Goal: Task Accomplishment & Management: Use online tool/utility

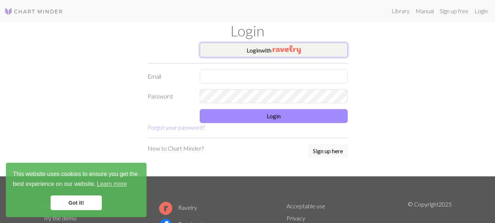
click at [239, 48] on button "Login with" at bounding box center [274, 50] width 148 height 15
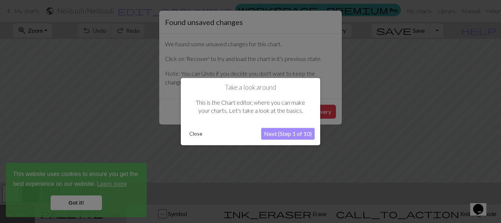
click at [272, 132] on button "Next (Step 1 of 10)" at bounding box center [288, 134] width 54 height 12
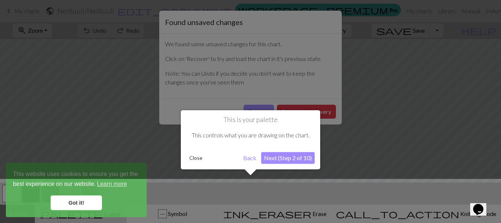
click at [274, 157] on button "Next (Step 2 of 10)" at bounding box center [288, 158] width 54 height 12
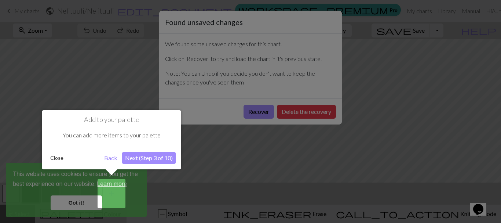
click at [155, 155] on button "Next (Step 3 of 10)" at bounding box center [149, 158] width 54 height 12
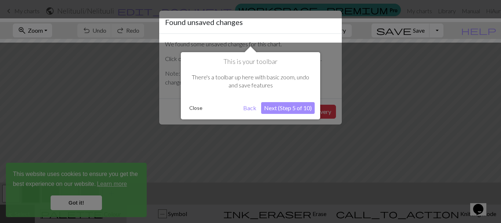
click at [288, 106] on button "Next (Step 5 of 10)" at bounding box center [288, 108] width 54 height 12
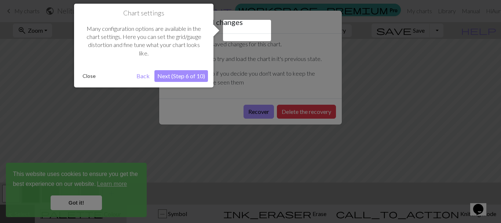
click at [188, 80] on button "Next (Step 6 of 10)" at bounding box center [181, 76] width 54 height 12
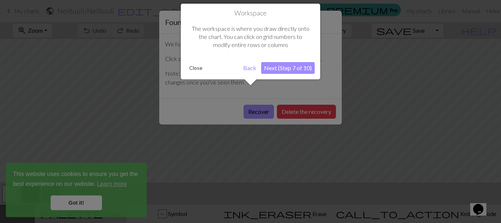
scroll to position [28, 0]
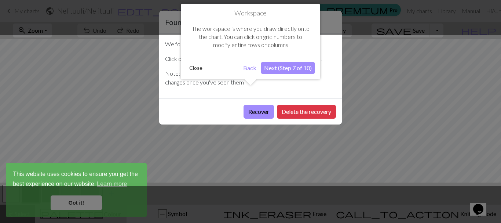
click at [283, 70] on button "Next (Step 7 of 10)" at bounding box center [288, 68] width 54 height 12
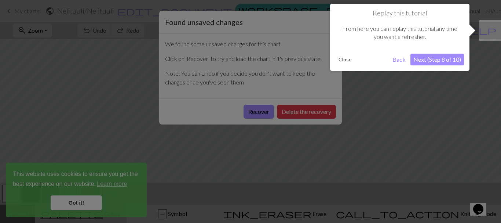
click at [418, 60] on button "Next (Step 8 of 10)" at bounding box center [437, 60] width 54 height 12
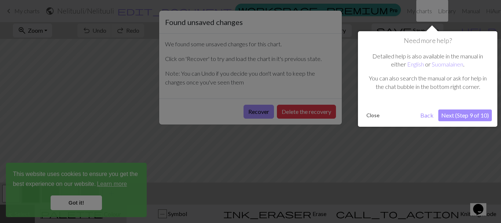
click at [457, 116] on button "Next (Step 9 of 10)" at bounding box center [465, 115] width 54 height 12
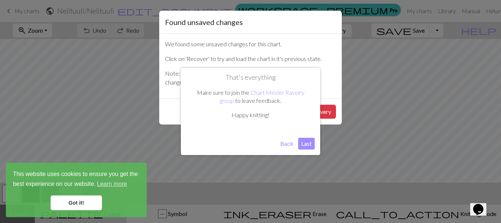
click at [308, 145] on button "Last" at bounding box center [306, 144] width 17 height 12
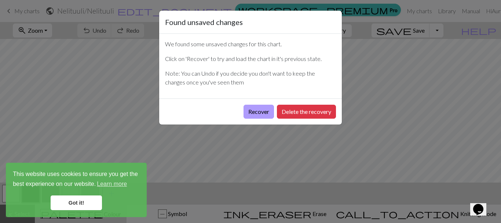
click at [262, 112] on button "Recover" at bounding box center [258, 112] width 30 height 14
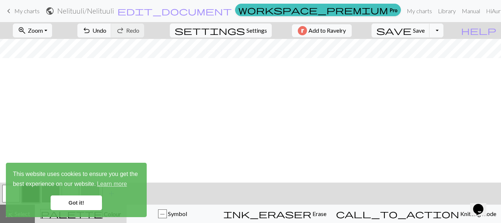
scroll to position [0, 0]
click at [411, 32] on span "save" at bounding box center [393, 30] width 35 height 10
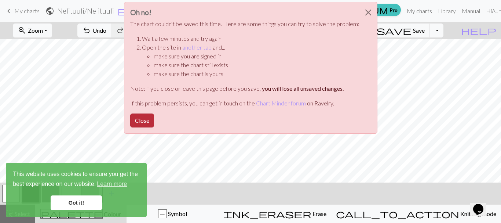
click at [143, 118] on button "Close" at bounding box center [142, 120] width 24 height 14
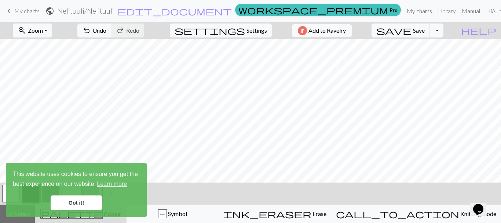
click at [89, 197] on link "Got it!" at bounding box center [76, 202] width 51 height 15
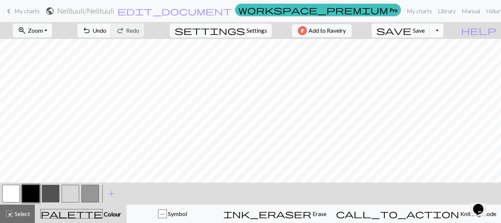
click at [443, 30] on button "Toggle Dropdown" at bounding box center [436, 30] width 14 height 14
click at [436, 44] on button "file_copy Save a copy" at bounding box center [382, 47] width 121 height 12
click at [443, 31] on button "Toggle Dropdown" at bounding box center [436, 30] width 14 height 14
click at [438, 56] on button "save_alt Download" at bounding box center [382, 58] width 121 height 12
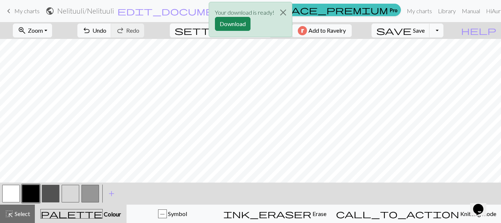
click at [33, 11] on div "Your download is ready! Download" at bounding box center [250, 21] width 501 height 43
click at [19, 10] on div "Your download is ready! Download" at bounding box center [250, 21] width 501 height 43
click at [243, 23] on button "Download" at bounding box center [233, 24] width 36 height 14
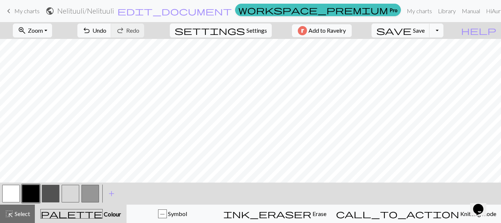
drag, startPoint x: 28, startPoint y: 10, endPoint x: 288, endPoint y: 25, distance: 260.0
click at [28, 10] on span "My charts" at bounding box center [26, 10] width 25 height 7
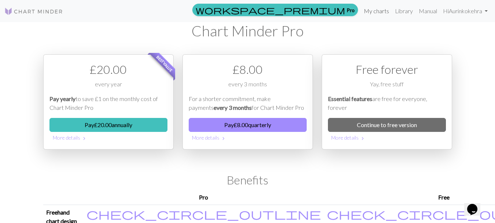
click at [380, 10] on link "My charts" at bounding box center [376, 11] width 31 height 15
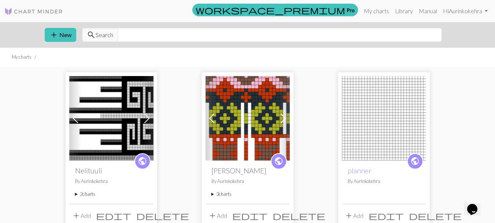
click at [262, 118] on img at bounding box center [248, 118] width 84 height 84
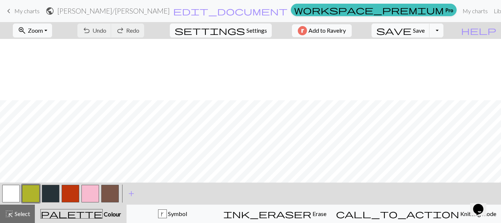
scroll to position [299, 0]
